Goal: Transaction & Acquisition: Purchase product/service

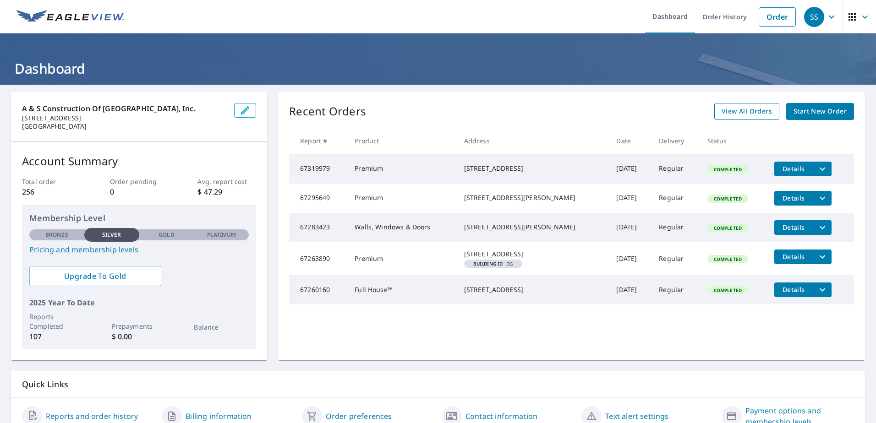
click at [745, 115] on span "View All Orders" at bounding box center [747, 111] width 50 height 11
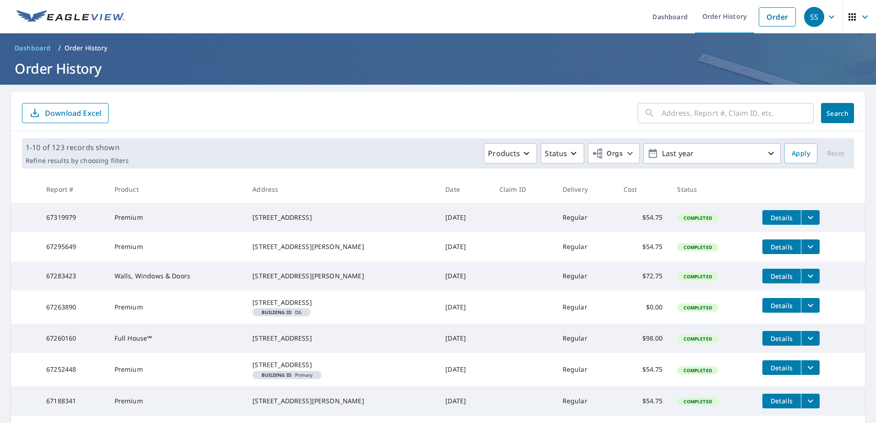
click at [711, 113] on input "text" at bounding box center [738, 113] width 152 height 26
type input "4302"
click button "Search" at bounding box center [837, 113] width 33 height 20
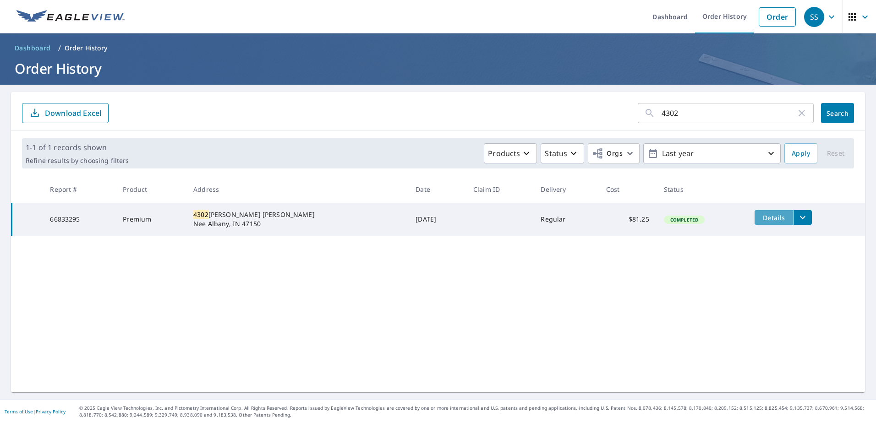
click at [760, 220] on span "Details" at bounding box center [773, 217] width 27 height 9
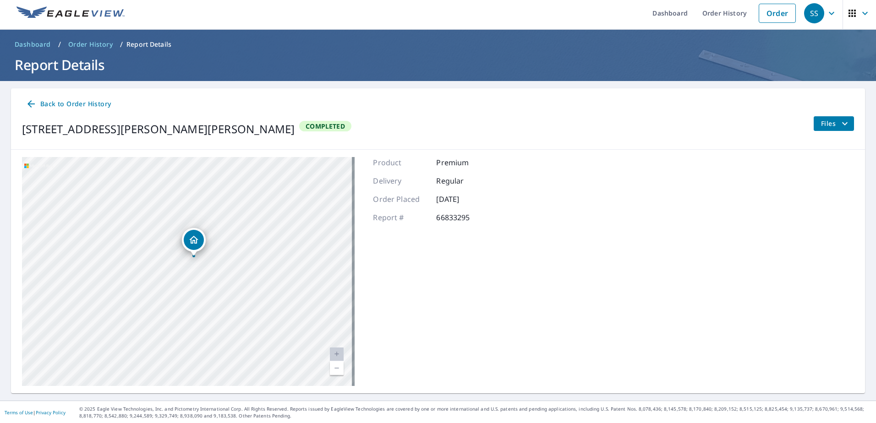
scroll to position [5, 0]
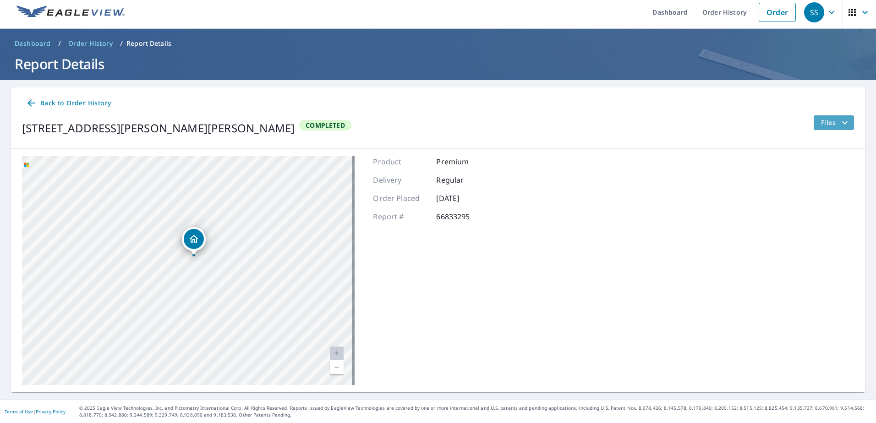
click at [839, 124] on icon "filesDropdownBtn-66833295" at bounding box center [844, 122] width 11 height 11
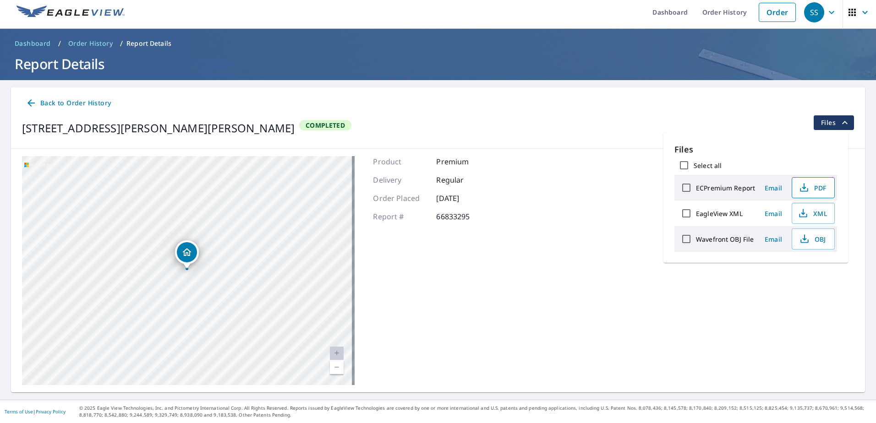
click at [817, 191] on span "PDF" at bounding box center [812, 187] width 29 height 11
click at [667, 107] on div "Back to Order History" at bounding box center [438, 103] width 832 height 17
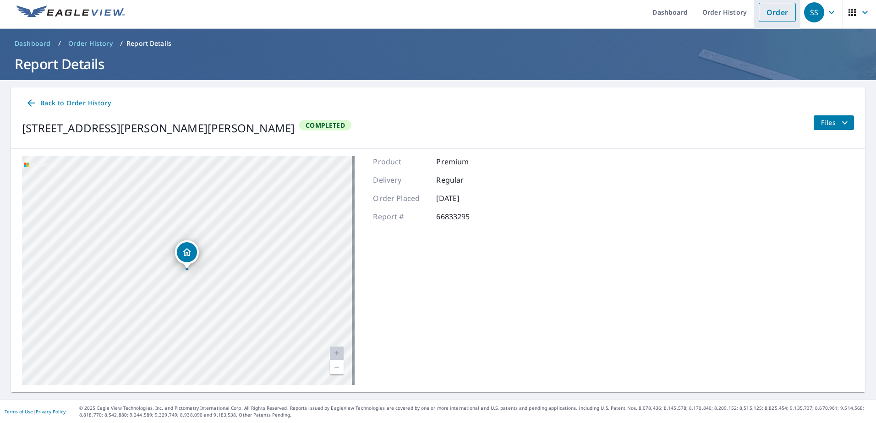
click at [761, 12] on link "Order" at bounding box center [777, 12] width 37 height 19
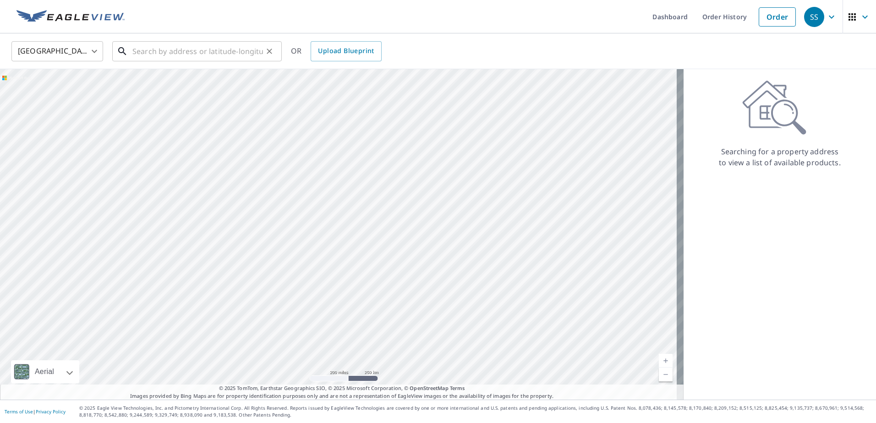
click at [224, 53] on input "text" at bounding box center [197, 51] width 131 height 26
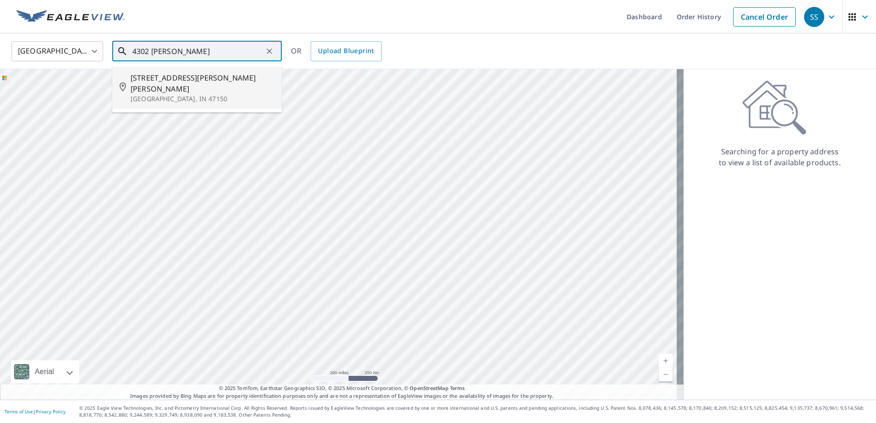
click at [212, 76] on span "[STREET_ADDRESS][PERSON_NAME][PERSON_NAME]" at bounding box center [203, 83] width 144 height 22
type input "[STREET_ADDRESS][PERSON_NAME][PERSON_NAME]"
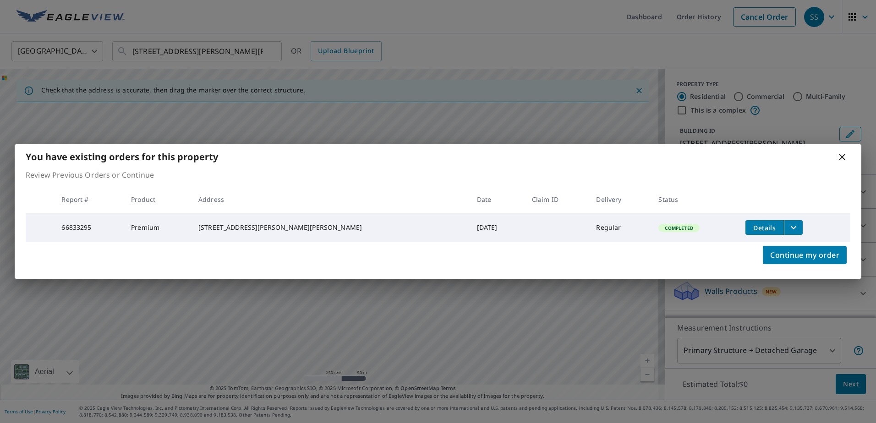
click at [788, 228] on icon "filesDropdownBtn-66833295" at bounding box center [793, 227] width 11 height 11
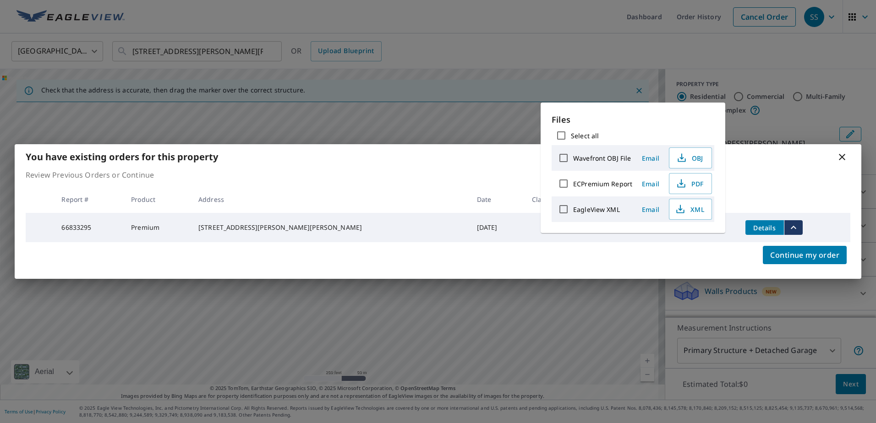
click at [788, 228] on icon "filesDropdownBtn-66833295" at bounding box center [793, 227] width 11 height 11
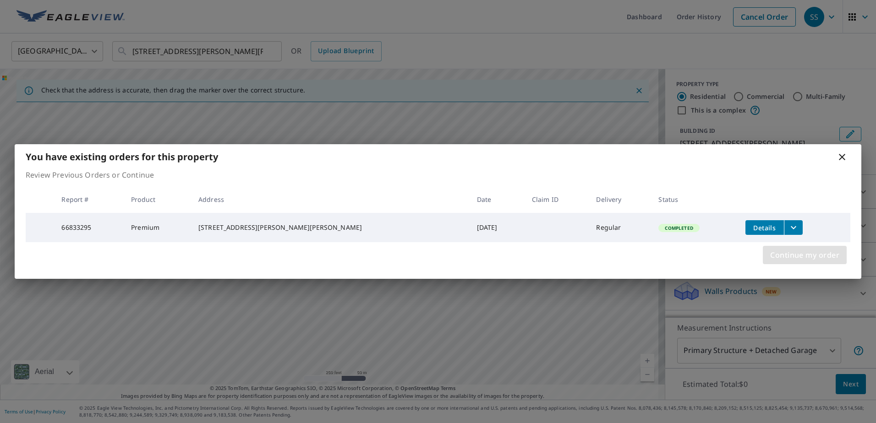
click at [785, 258] on span "Continue my order" at bounding box center [804, 255] width 69 height 13
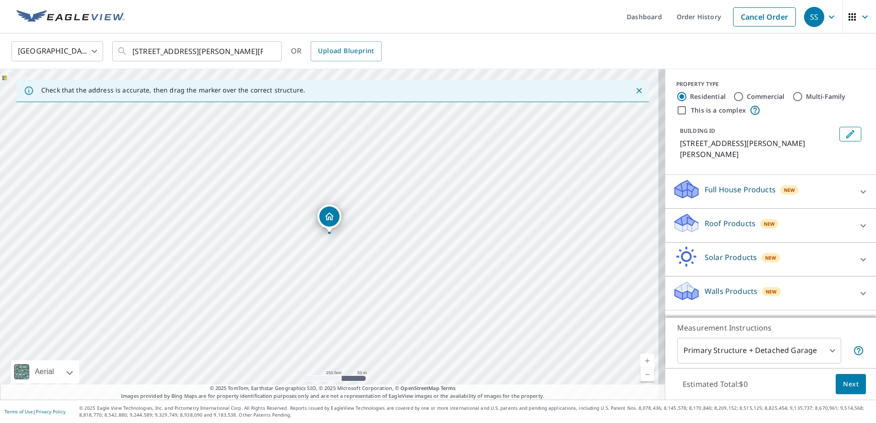
click at [735, 293] on p "Walls Products" at bounding box center [731, 291] width 53 height 11
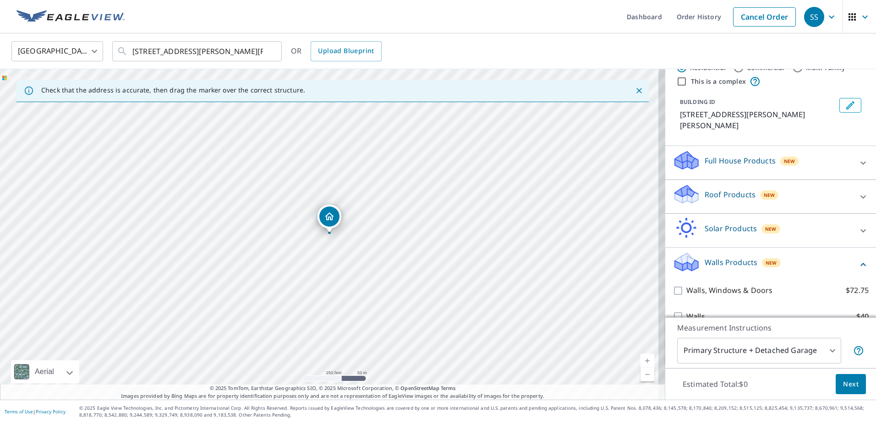
scroll to position [45, 0]
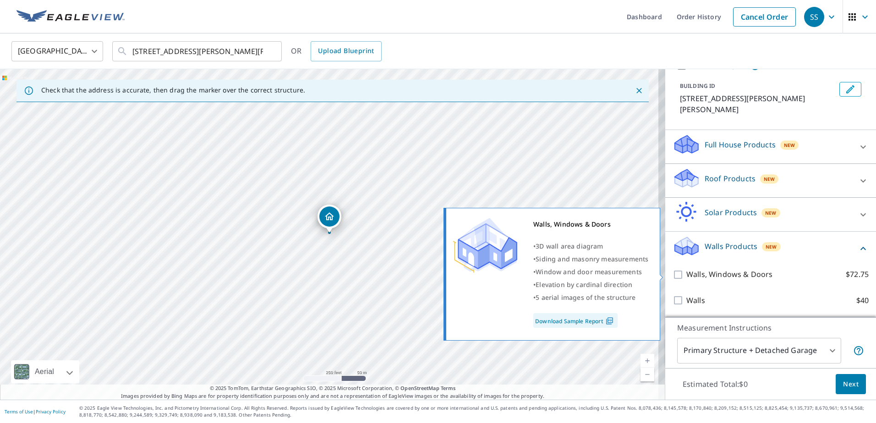
click at [745, 276] on p "Walls, Windows & Doors" at bounding box center [729, 274] width 86 height 11
click at [686, 276] on input "Walls, Windows & Doors $72.75" at bounding box center [680, 274] width 14 height 11
checkbox input "true"
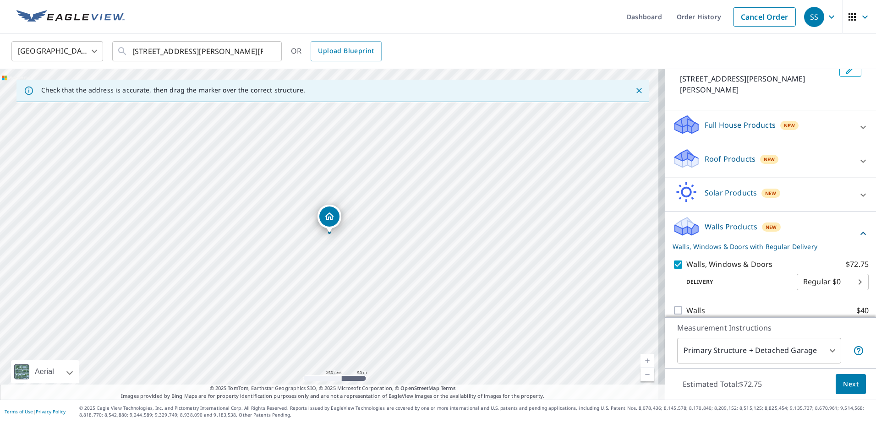
scroll to position [75, 0]
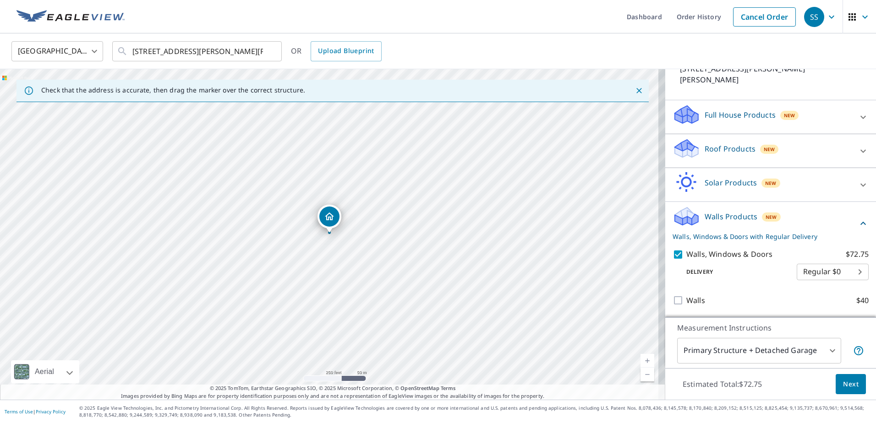
click at [798, 119] on div "Full House Products New" at bounding box center [763, 117] width 180 height 26
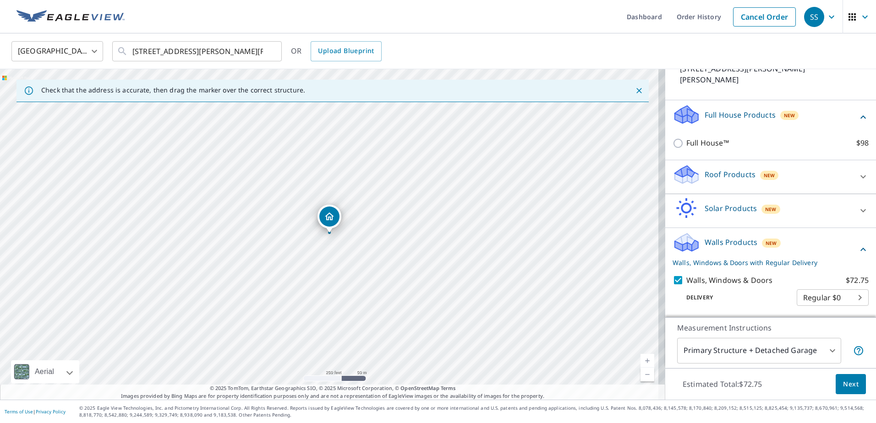
click at [800, 116] on div "Full House Products New" at bounding box center [765, 117] width 185 height 26
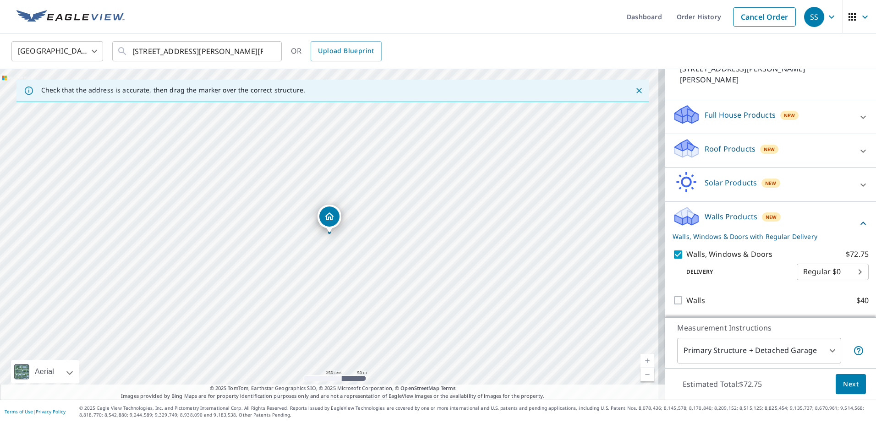
click at [778, 144] on div "Roof Products New" at bounding box center [763, 151] width 180 height 26
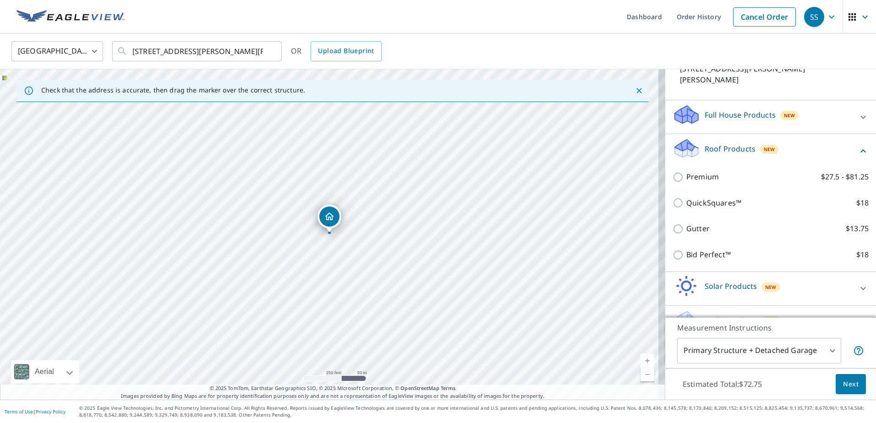
click at [780, 148] on div "Roof Products New" at bounding box center [765, 151] width 185 height 26
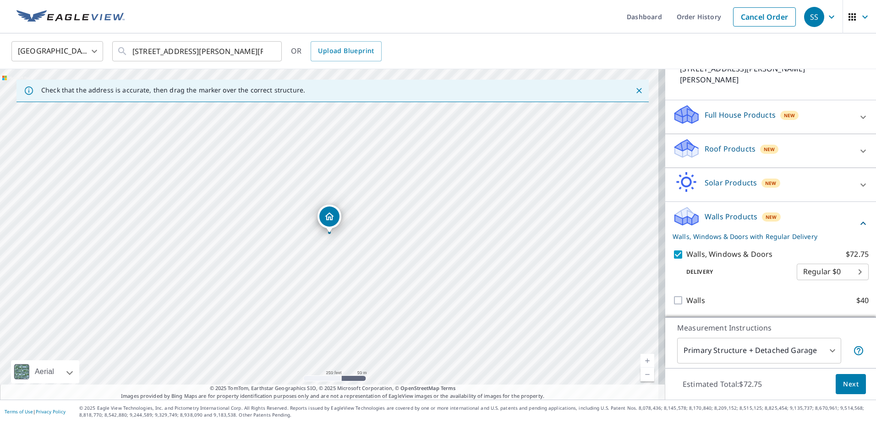
click at [726, 186] on p "Solar Products" at bounding box center [731, 182] width 52 height 11
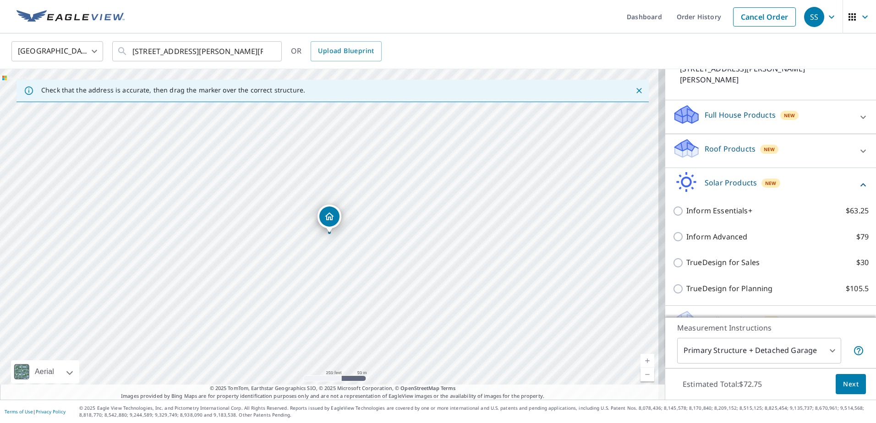
click at [726, 186] on p "Solar Products" at bounding box center [731, 182] width 52 height 11
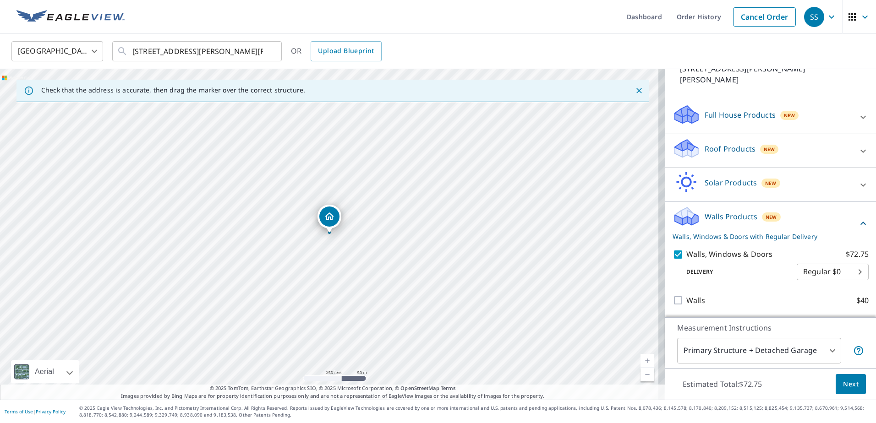
click at [836, 271] on body "SS SS Dashboard Order History Cancel Order SS United States [GEOGRAPHIC_DATA] ​…" at bounding box center [438, 211] width 876 height 423
click at [836, 271] on ul "Regular $0" at bounding box center [819, 271] width 72 height 24
click at [829, 250] on div at bounding box center [438, 211] width 876 height 423
drag, startPoint x: 328, startPoint y: 235, endPoint x: 328, endPoint y: 241, distance: 5.0
click at [335, 231] on div "[STREET_ADDRESS][PERSON_NAME][PERSON_NAME]" at bounding box center [332, 234] width 665 height 331
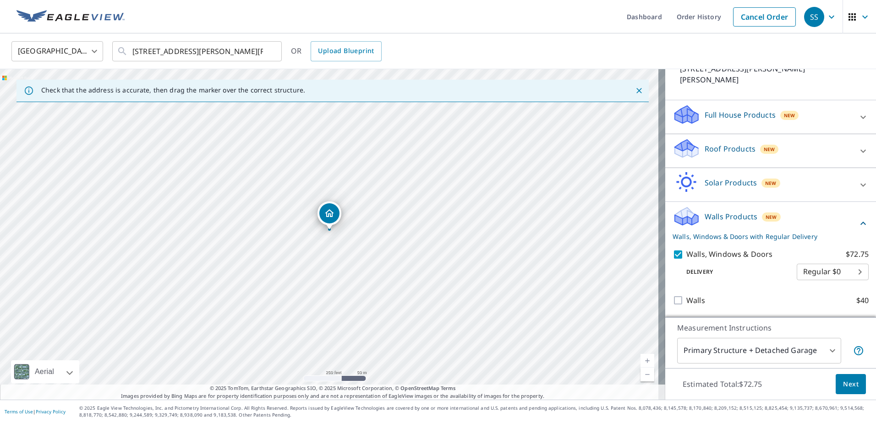
click at [843, 386] on span "Next" at bounding box center [851, 384] width 16 height 11
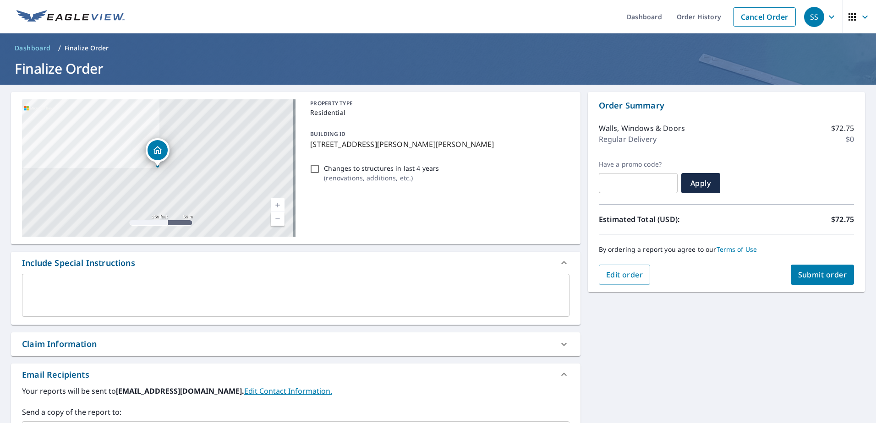
click at [836, 279] on span "Submit order" at bounding box center [822, 275] width 49 height 10
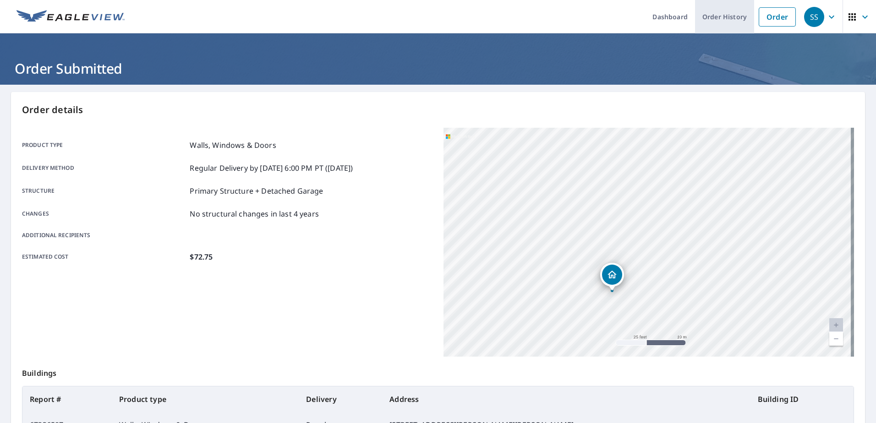
click at [711, 13] on link "Order History" at bounding box center [724, 16] width 59 height 33
